Goal: Find contact information: Find contact information

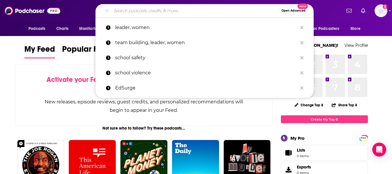
click at [129, 10] on input "Search podcasts, credits, & more..." at bounding box center [196, 10] width 168 height 9
paste input "Innovation Storytellers ([PERSON_NAME])"
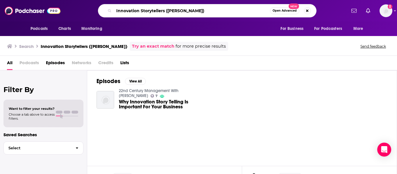
click at [214, 9] on input "Innovation Storytellers ([PERSON_NAME])" at bounding box center [192, 10] width 156 height 9
type input "Innovation Storytellers"
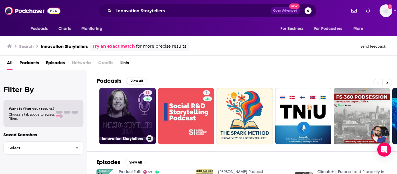
click at [116, 116] on link "33 Innovation Storytellers" at bounding box center [127, 116] width 56 height 56
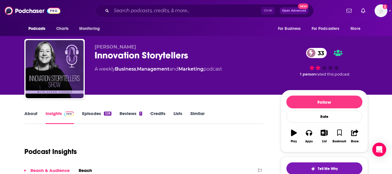
click at [108, 57] on div "Innovation Storytellers 33" at bounding box center [183, 55] width 177 height 11
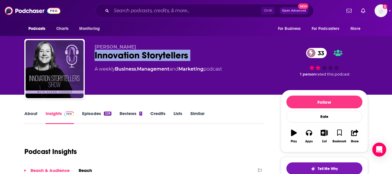
click at [108, 57] on div "Innovation Storytellers 33" at bounding box center [183, 55] width 177 height 11
copy div "Innovation Storytellers 33"
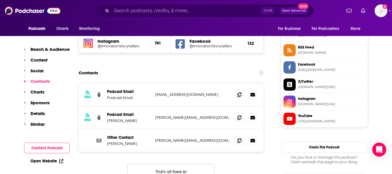
scroll to position [524, 0]
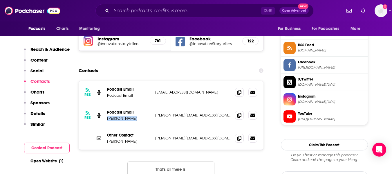
drag, startPoint x: 108, startPoint y: 86, endPoint x: 132, endPoint y: 85, distance: 24.4
click at [132, 116] on p "[PERSON_NAME]" at bounding box center [129, 118] width 44 height 5
copy p "[PERSON_NAME]"
click at [240, 113] on icon at bounding box center [240, 115] width 4 height 5
click at [239, 136] on icon at bounding box center [240, 138] width 4 height 5
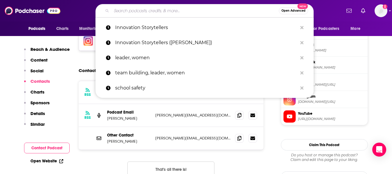
click at [139, 13] on input "Search podcasts, credits, & more..." at bounding box center [196, 10] width 168 height 9
paste input "Product Master Now ([PERSON_NAME])"
type input "Product Master Now ([PERSON_NAME])"
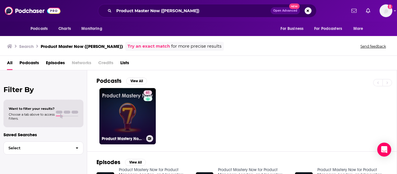
click at [114, 121] on link "61 Product Mastery Now for Product Managers, Leaders, and Innovators" at bounding box center [127, 116] width 56 height 56
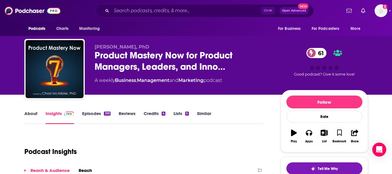
click at [29, 115] on link "About" at bounding box center [30, 117] width 13 height 13
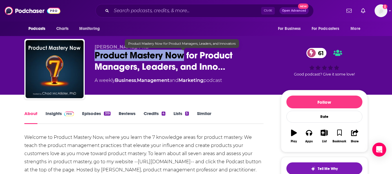
drag, startPoint x: 96, startPoint y: 56, endPoint x: 183, endPoint y: 58, distance: 86.9
click at [183, 58] on span "Product Mastery Now for Product Managers, Leaders, and Inno…" at bounding box center [183, 61] width 177 height 23
copy h1 "Product Mastery Now"
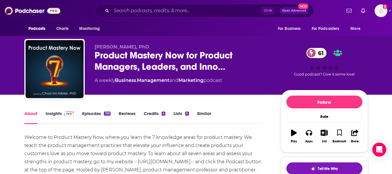
click at [15, 88] on div "[PERSON_NAME], PhD Product Mastery Now for Product Managers, Leaders, and Inno……" at bounding box center [196, 47] width 372 height 95
click at [55, 114] on link "Insights" at bounding box center [60, 117] width 29 height 13
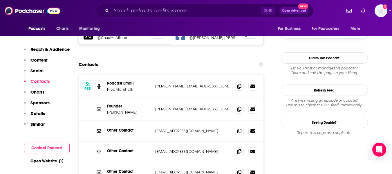
scroll to position [524, 0]
drag, startPoint x: 108, startPoint y: 83, endPoint x: 228, endPoint y: 81, distance: 120.0
click at [0, 0] on div "Founder [PERSON_NAME] [PERSON_NAME][EMAIL_ADDRESS][DOMAIN_NAME] [PERSON_NAME][E…" at bounding box center [0, 0] width 0 height 0
copy div "[PERSON_NAME] [PERSON_NAME][EMAIL_ADDRESS][DOMAIN_NAME]"
click at [240, 83] on icon at bounding box center [240, 85] width 4 height 5
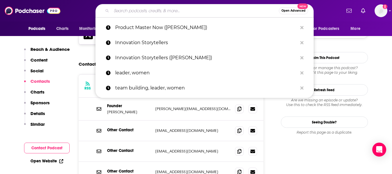
click at [146, 13] on input "Search podcasts, credits, & more..." at bounding box center [196, 10] width 168 height 9
paste input "Advanced Manufacturing Now (SME Media)"
type input "Advanced Manufacturing Now (SME Media)"
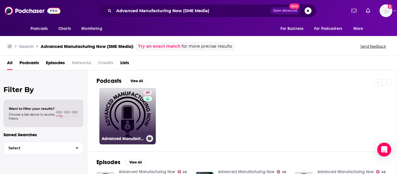
click at [126, 109] on link "49 Advanced Manufacturing Now" at bounding box center [127, 116] width 56 height 56
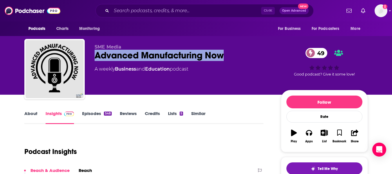
drag, startPoint x: 97, startPoint y: 55, endPoint x: 224, endPoint y: 56, distance: 127.0
click at [224, 56] on div "Advanced Manufacturing Now 49" at bounding box center [183, 55] width 177 height 11
copy h2 "Advanced Manufacturing Now"
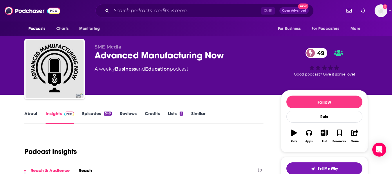
click at [30, 118] on link "About" at bounding box center [30, 117] width 13 height 13
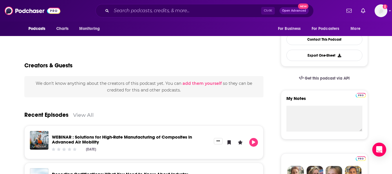
scroll to position [191, 0]
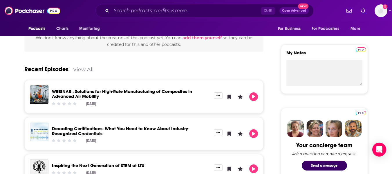
click at [95, 88] on div "WEBINAR : Solutions for High-Rate Manufacturing of Composites in Advanced Air M…" at bounding box center [132, 96] width 166 height 23
drag, startPoint x: 137, startPoint y: 124, endPoint x: 137, endPoint y: 130, distance: 5.8
click at [137, 130] on div "Decoding Certifications: What You Need to Know About Industry-Recognized Creden…" at bounding box center [132, 134] width 166 height 23
click at [137, 130] on link "Decoding Certifications: What You Need to Know About Industry-Recognized Creden…" at bounding box center [120, 131] width 137 height 10
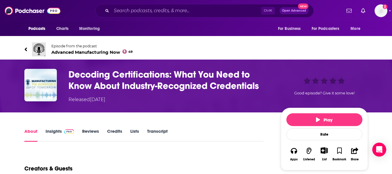
click at [47, 135] on link "Insights" at bounding box center [60, 134] width 29 height 13
click at [29, 136] on link "About" at bounding box center [30, 134] width 13 height 13
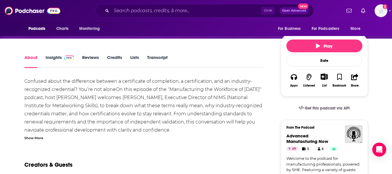
scroll to position [89, 0]
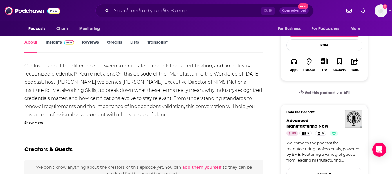
click at [33, 124] on div "Show More" at bounding box center [33, 122] width 19 height 6
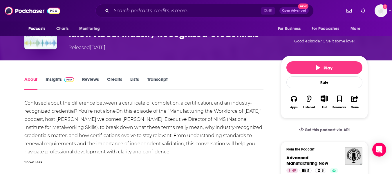
scroll to position [81, 0]
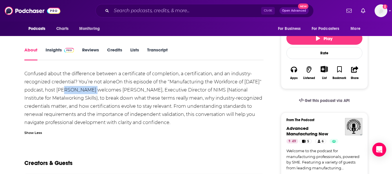
drag, startPoint x: 83, startPoint y: 89, endPoint x: 107, endPoint y: 90, distance: 24.4
click at [107, 90] on span "Confused about the difference between a certificate of completion, a certificat…" at bounding box center [143, 98] width 238 height 54
copy span "[PERSON_NAME]"
click at [51, 53] on link "Insights" at bounding box center [60, 53] width 29 height 13
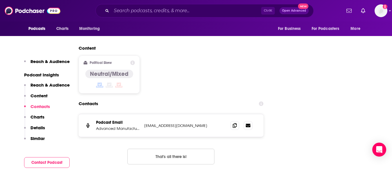
scroll to position [587, 0]
click at [153, 123] on p "[EMAIL_ADDRESS][DOMAIN_NAME]" at bounding box center [182, 125] width 77 height 5
copy p "cmahar"
click at [239, 121] on span at bounding box center [235, 125] width 9 height 9
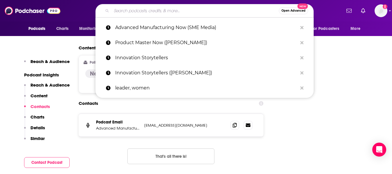
click at [145, 11] on input "Search podcasts, credits, & more..." at bounding box center [196, 10] width 168 height 9
paste input "The AEC Leadership Podcast"
type input "The AEC Leadership Podcast"
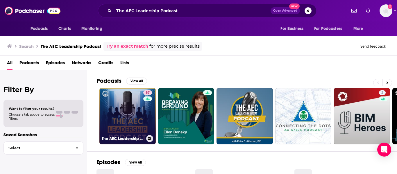
click at [124, 108] on link "57 The AEC Leadership Podcast" at bounding box center [127, 116] width 56 height 56
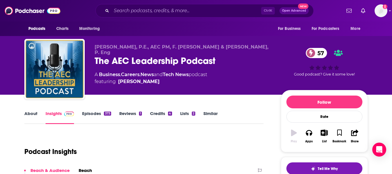
click at [30, 116] on link "About" at bounding box center [30, 117] width 13 height 13
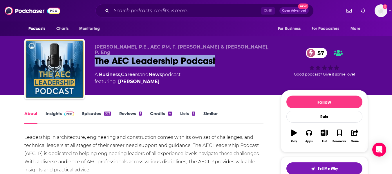
drag, startPoint x: 95, startPoint y: 53, endPoint x: 216, endPoint y: 55, distance: 121.2
click at [216, 55] on div "The AEC Leadership Podcast 57" at bounding box center [183, 60] width 177 height 11
copy h1 "The AEC Leadership Podcast"
click at [50, 115] on link "Insights" at bounding box center [60, 117] width 29 height 13
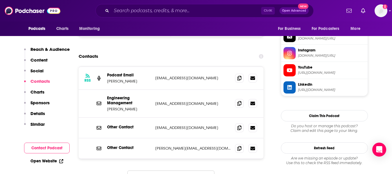
scroll to position [570, 0]
drag, startPoint x: 108, startPoint y: 86, endPoint x: 136, endPoint y: 87, distance: 28.5
click at [136, 107] on p "[PERSON_NAME]" at bounding box center [129, 109] width 44 height 5
copy p "[PERSON_NAME]"
click at [128, 118] on div "Other Contact [EMAIL_ADDRESS][DOMAIN_NAME] [EMAIL_ADDRESS][DOMAIN_NAME]" at bounding box center [171, 128] width 185 height 21
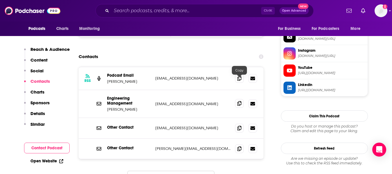
click at [240, 99] on span at bounding box center [239, 103] width 9 height 9
click at [241, 74] on span at bounding box center [239, 78] width 9 height 9
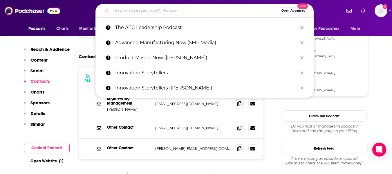
click at [129, 11] on input "Search podcasts, credits, & more..." at bounding box center [196, 10] width 168 height 9
paste input "Teach the Geek Podcast"
type input "Teach the Geek Podcast"
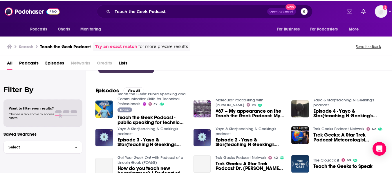
scroll to position [72, 0]
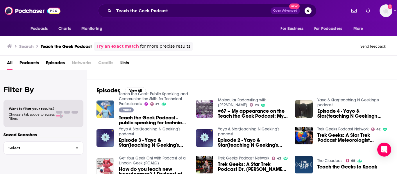
click at [104, 111] on img "Teach the Geek Podcast - public speaking for technical professionals (Trailer)" at bounding box center [105, 110] width 18 height 18
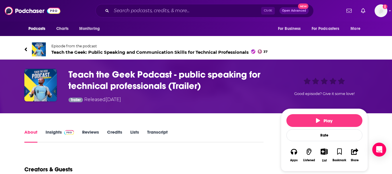
click at [64, 50] on span "Teach the Geek: Public Speaking and Communication Skills for Technical Professi…" at bounding box center [159, 52] width 217 height 6
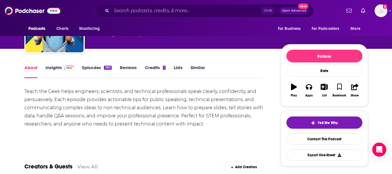
scroll to position [46, 0]
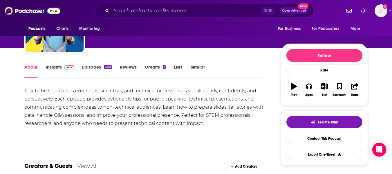
click at [54, 67] on link "Insights" at bounding box center [60, 70] width 29 height 13
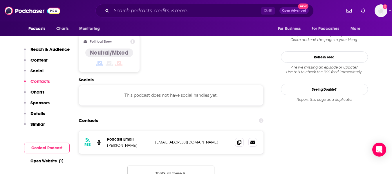
scroll to position [476, 0]
drag, startPoint x: 108, startPoint y: 109, endPoint x: 202, endPoint y: 108, distance: 94.4
click at [0, 0] on div "Podcast Email [PERSON_NAME] [EMAIL_ADDRESS][DOMAIN_NAME] [EMAIL_ADDRESS][DOMAIN…" at bounding box center [0, 0] width 0 height 0
copy div "[PERSON_NAME] [EMAIL_ADDRESS][DOMAIN_NAME]"
click at [52, 158] on div "Open Website" at bounding box center [47, 161] width 46 height 11
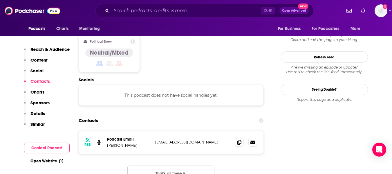
click at [51, 161] on link "Open Website" at bounding box center [47, 161] width 33 height 5
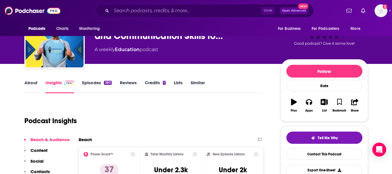
scroll to position [26, 0]
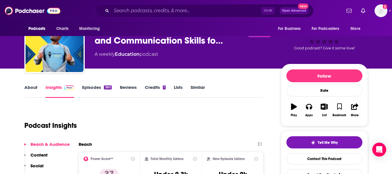
click at [33, 89] on link "About" at bounding box center [30, 91] width 13 height 13
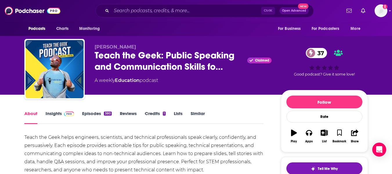
click at [0, 92] on div "[PERSON_NAME] Teach the Geek: Public Speaking and Communication Skills fo… Clai…" at bounding box center [196, 47] width 392 height 95
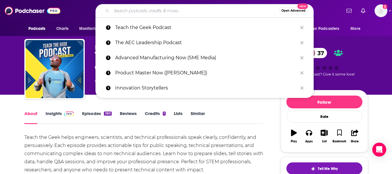
click at [137, 13] on input "Search podcasts, credits, & more..." at bounding box center [196, 10] width 168 height 9
paste input "Engineering Reimagined (Aurecon)"
type input "Engineering Reimagined (Aurecon)"
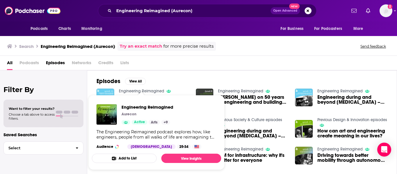
click at [148, 91] on link "Engineering Reimagined" at bounding box center [141, 91] width 45 height 5
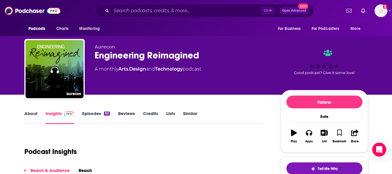
click at [30, 118] on link "About" at bounding box center [30, 117] width 13 height 13
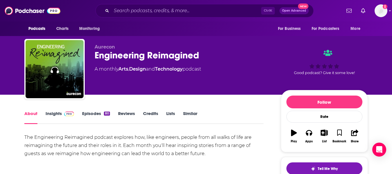
click at [53, 115] on link "Insights" at bounding box center [60, 117] width 29 height 13
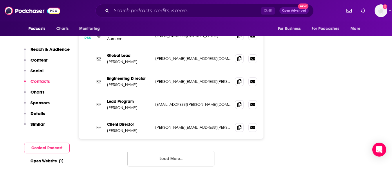
scroll to position [578, 0]
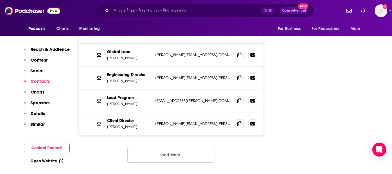
click at [180, 29] on div "Podcasts Charts Monitoring For Business For Podcasters More" at bounding box center [196, 28] width 372 height 15
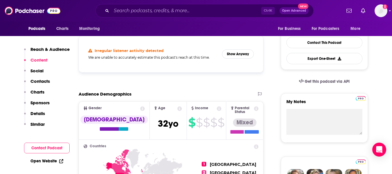
scroll to position [0, 0]
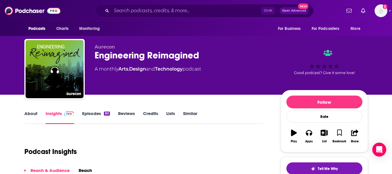
click at [32, 116] on link "About" at bounding box center [30, 117] width 13 height 13
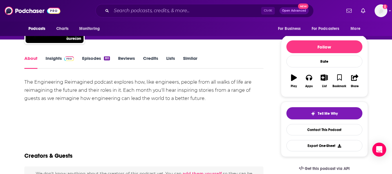
click at [49, 57] on link "Insights" at bounding box center [60, 61] width 29 height 13
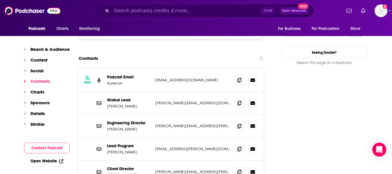
scroll to position [530, 0]
click at [239, 77] on icon at bounding box center [240, 79] width 4 height 5
